Goal: Find contact information: Find contact information

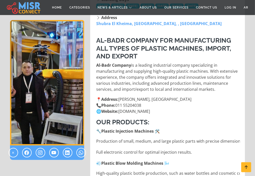
scroll to position [126, 0]
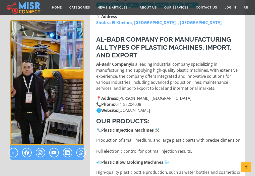
drag, startPoint x: 158, startPoint y: 110, endPoint x: 122, endPoint y: 109, distance: 35.4
click at [122, 109] on p "📍 Address: [PERSON_NAME][GEOGRAPHIC_DATA] 📞 Phone: [PHONE_NUMBER] 🌐 Website: [D…" at bounding box center [168, 105] width 144 height 18
copy p "[DOMAIN_NAME]"
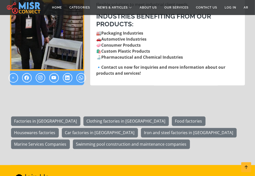
scroll to position [628, 0]
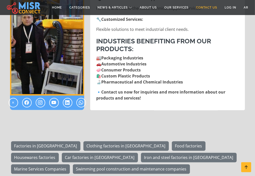
click at [205, 7] on link "Contact Us" at bounding box center [206, 8] width 29 height 10
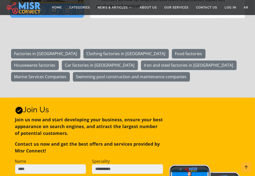
scroll to position [729, 0]
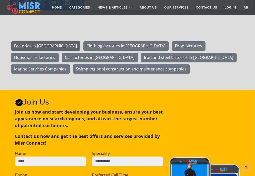
click at [31, 47] on link "Factories in [GEOGRAPHIC_DATA]" at bounding box center [45, 46] width 69 height 10
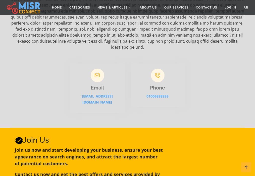
scroll to position [101, 0]
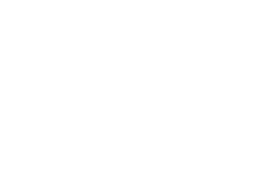
select select "**********"
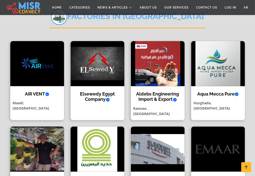
scroll to position [126, 0]
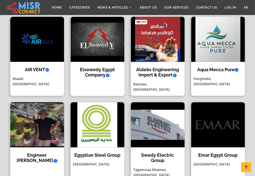
click at [88, 67] on h4 "Elsewedy Egypt Company Verified account" at bounding box center [97, 72] width 46 height 11
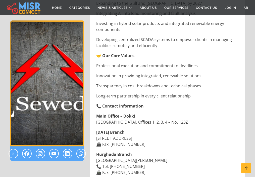
scroll to position [980, 0]
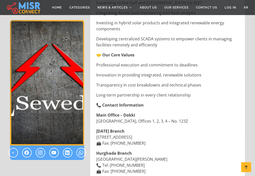
drag, startPoint x: 152, startPoint y: 139, endPoint x: 94, endPoint y: 138, distance: 57.6
copy link "info@elsewedymisr.com"
